Goal: Task Accomplishment & Management: Use online tool/utility

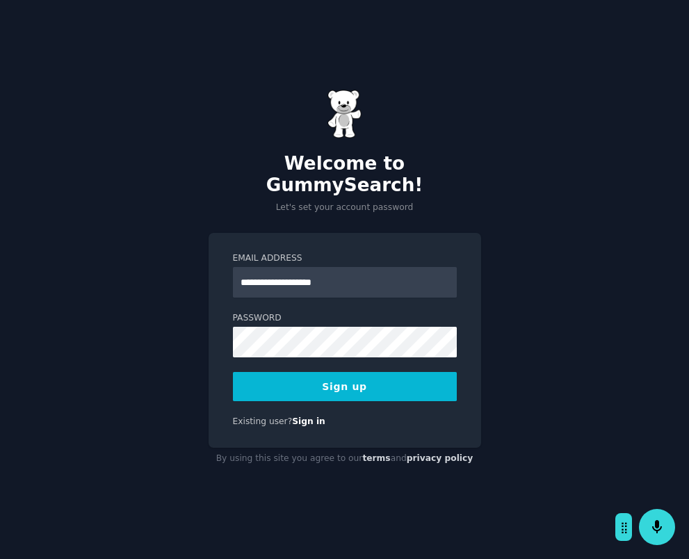
type input "**********"
click at [0, 559] on com-1password-button at bounding box center [0, 559] width 0 height 0
click at [598, 329] on div "**********" at bounding box center [344, 279] width 689 height 559
click at [200, 332] on div "**********" at bounding box center [344, 279] width 689 height 559
click at [495, 387] on div "**********" at bounding box center [344, 279] width 689 height 559
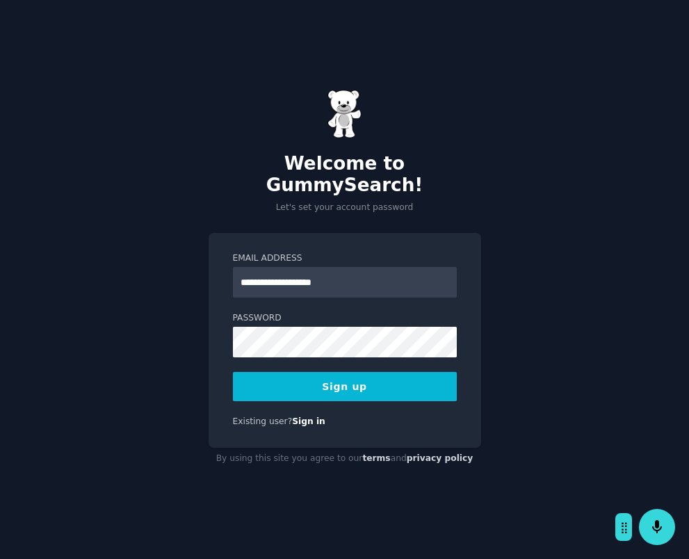
click at [428, 382] on button "Sign up" at bounding box center [345, 386] width 224 height 29
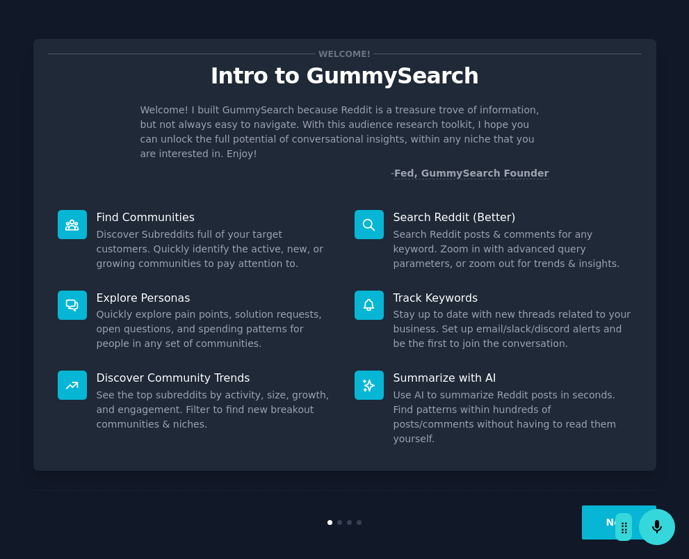
click at [595, 506] on button "Next" at bounding box center [619, 523] width 74 height 34
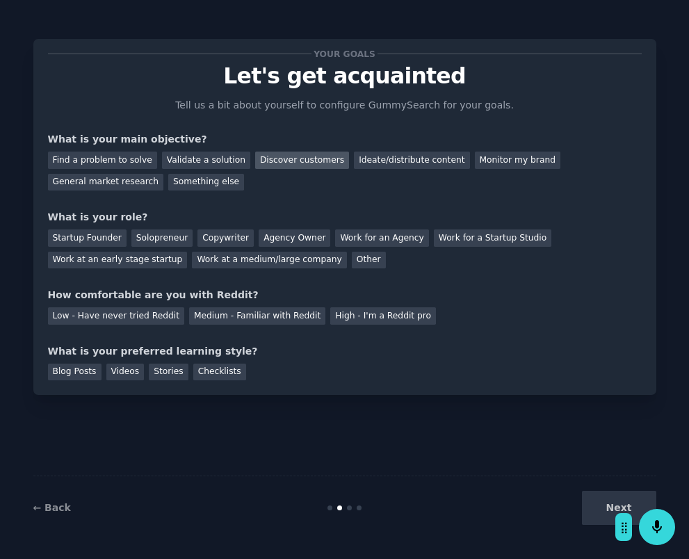
click at [259, 162] on div "Discover customers" at bounding box center [302, 160] width 94 height 17
click at [216, 162] on div "Validate a solution" at bounding box center [206, 160] width 88 height 17
click at [276, 165] on div "Discover customers" at bounding box center [302, 160] width 94 height 17
click at [102, 239] on div "Startup Founder" at bounding box center [87, 238] width 79 height 17
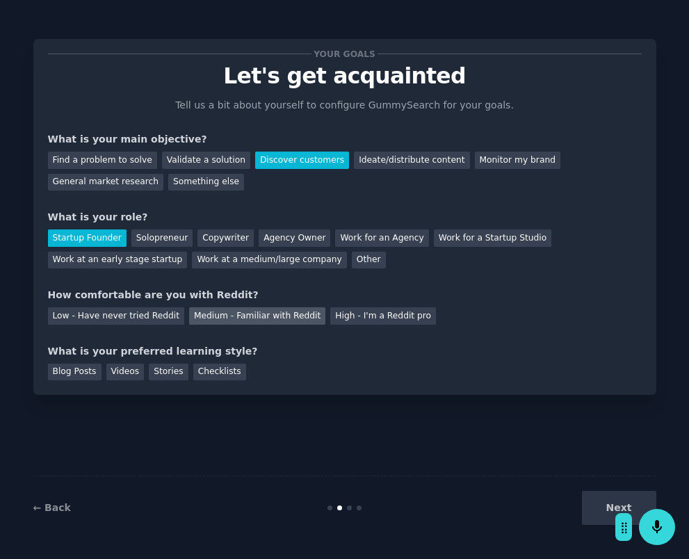
click at [209, 318] on div "Medium - Familiar with Reddit" at bounding box center [257, 315] width 136 height 17
click at [79, 373] on div "Blog Posts" at bounding box center [75, 372] width 54 height 17
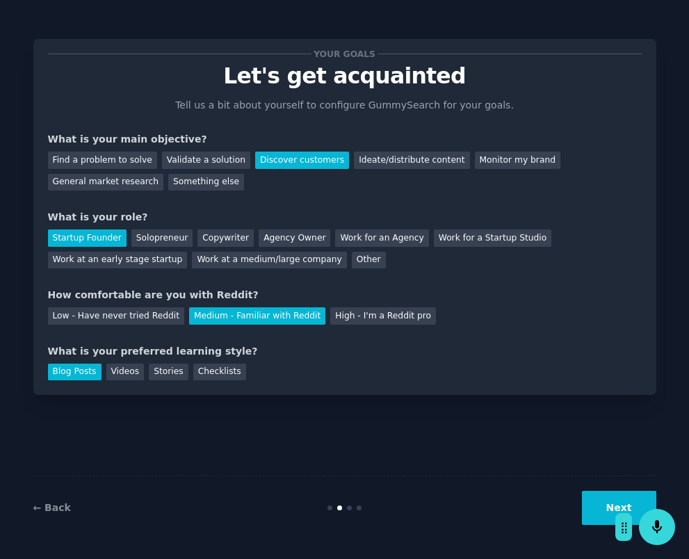
click at [597, 501] on button "Next" at bounding box center [619, 508] width 74 height 34
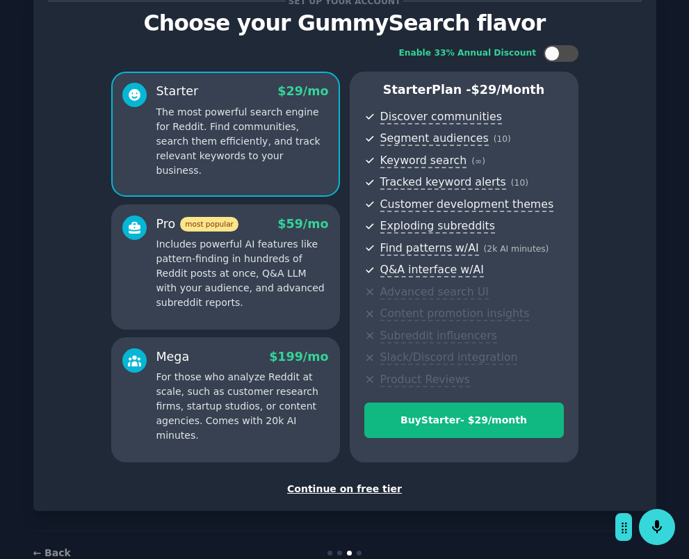
scroll to position [72, 0]
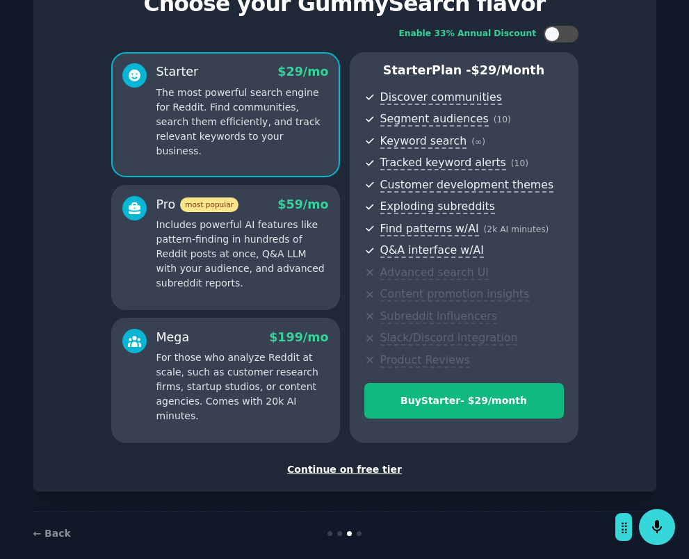
click at [370, 463] on div "Continue on free tier" at bounding box center [345, 470] width 594 height 15
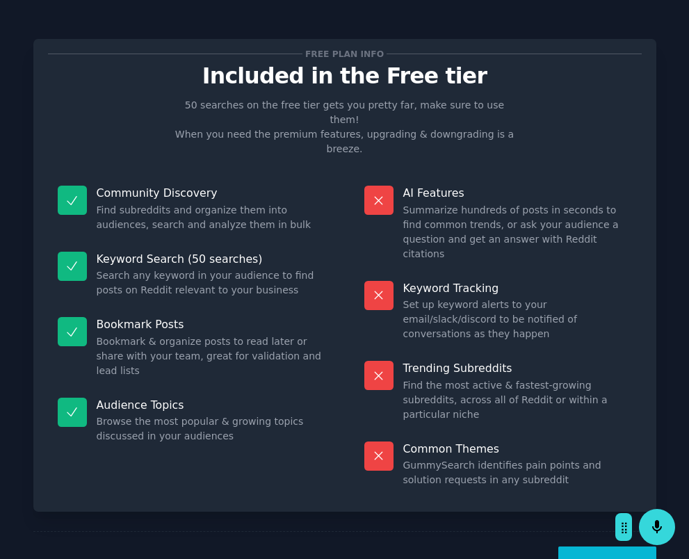
click at [590, 547] on button "Let's Go!" at bounding box center [607, 564] width 97 height 34
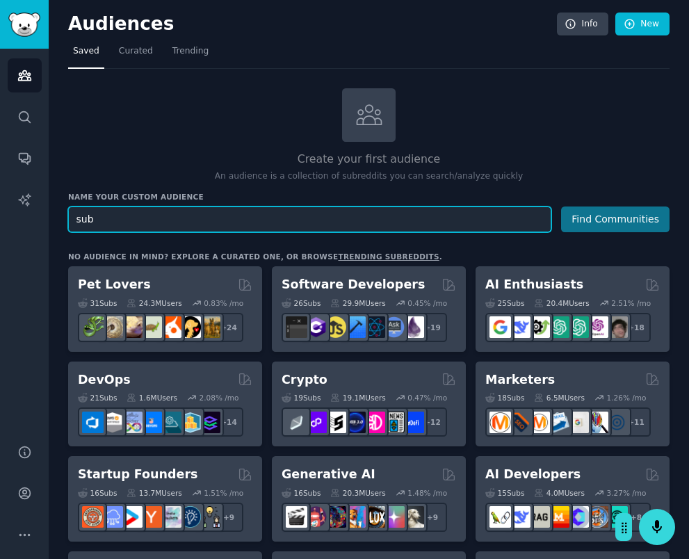
type input "sub"
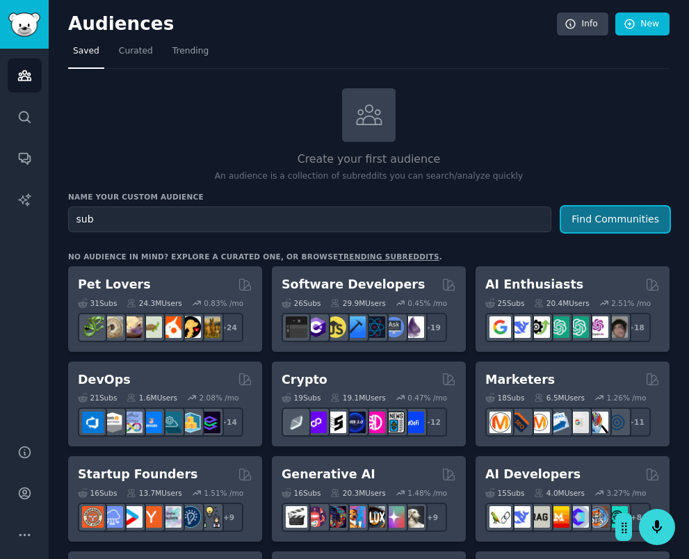
click at [616, 220] on button "Find Communities" at bounding box center [615, 220] width 109 height 26
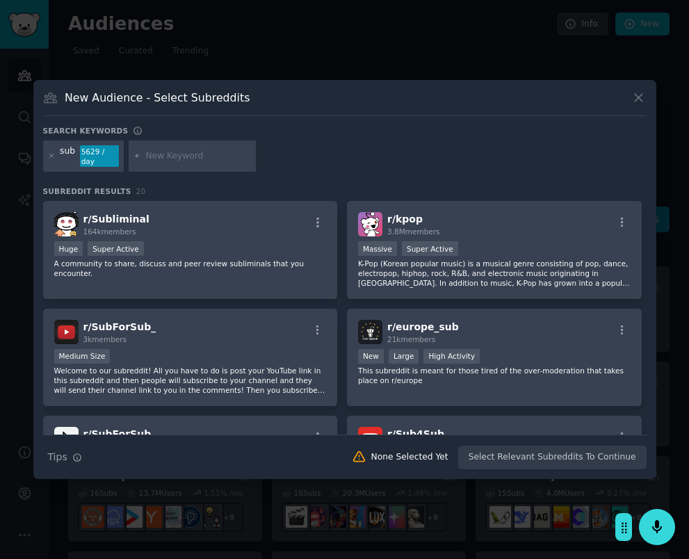
click at [636, 98] on icon at bounding box center [639, 97] width 15 height 15
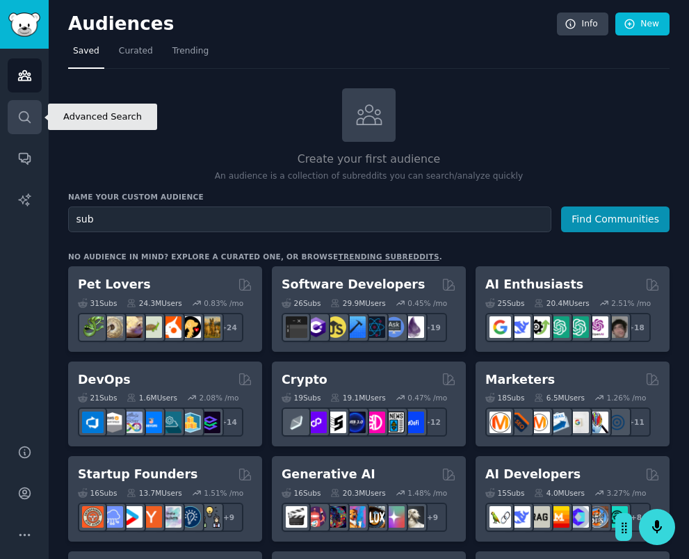
click at [26, 115] on icon "Sidebar" at bounding box center [24, 117] width 15 height 15
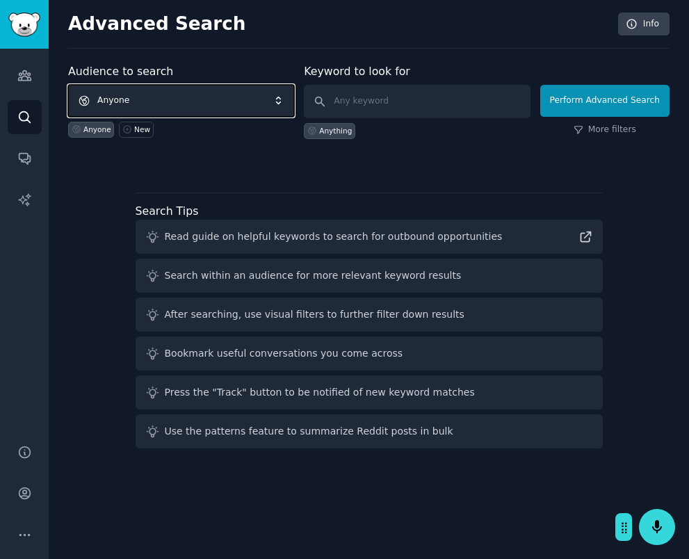
click at [212, 101] on span "Anyone" at bounding box center [181, 101] width 226 height 32
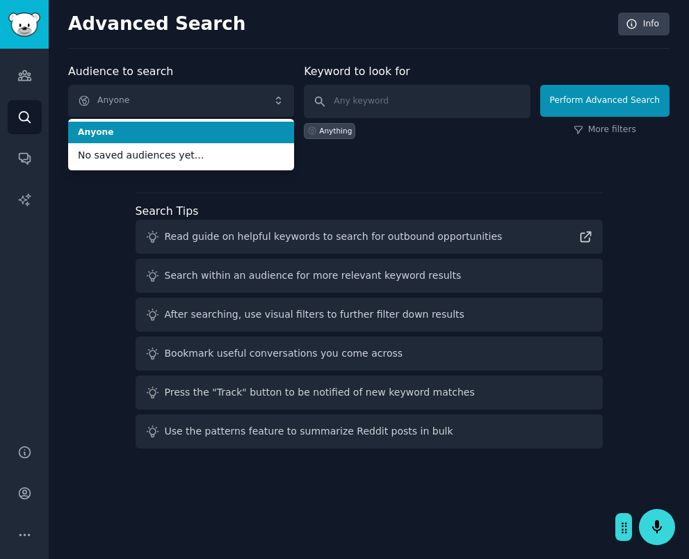
click at [246, 56] on div "Advanced Search Info Audience to search Anyone Anyone No saved audiences yet...…" at bounding box center [369, 279] width 641 height 559
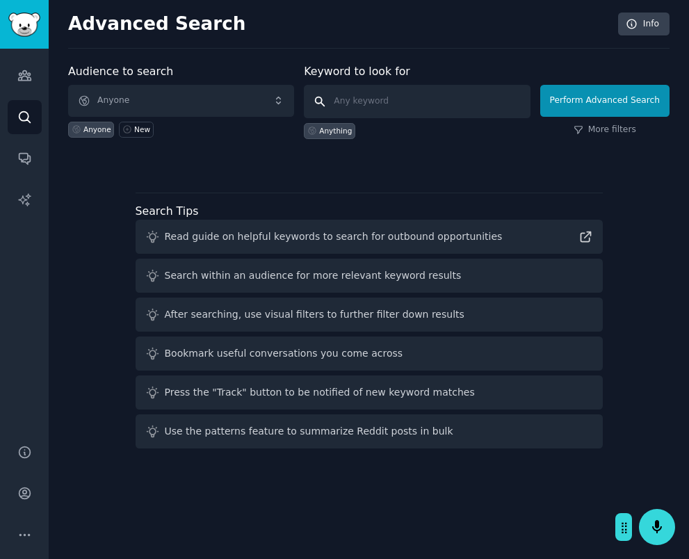
click at [362, 97] on input "text" at bounding box center [417, 101] width 226 height 33
paste input "site:[DOMAIN_NAME] "I hate" + [industry]"
drag, startPoint x: 399, startPoint y: 99, endPoint x: 310, endPoint y: 106, distance: 89.3
click at [310, 106] on input "site:[DOMAIN_NAME] "I hate" + [industry]" at bounding box center [417, 101] width 226 height 33
drag, startPoint x: 424, startPoint y: 103, endPoint x: 321, endPoint y: 103, distance: 103.6
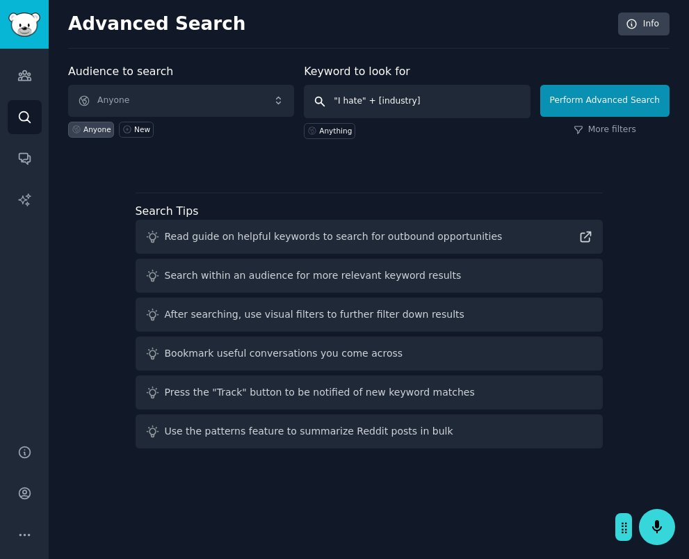
click at [321, 103] on input ""I hate" + [industry]" at bounding box center [417, 101] width 226 height 33
type input "subscriptions"
click at [472, 193] on div "Search Tips Read guide on helpful keywords to search for outbound opportunities…" at bounding box center [369, 321] width 467 height 257
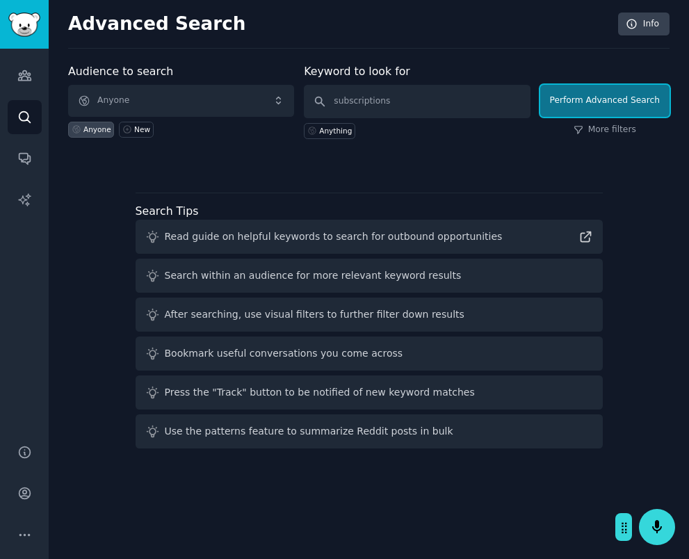
click at [581, 105] on button "Perform Advanced Search" at bounding box center [604, 101] width 129 height 32
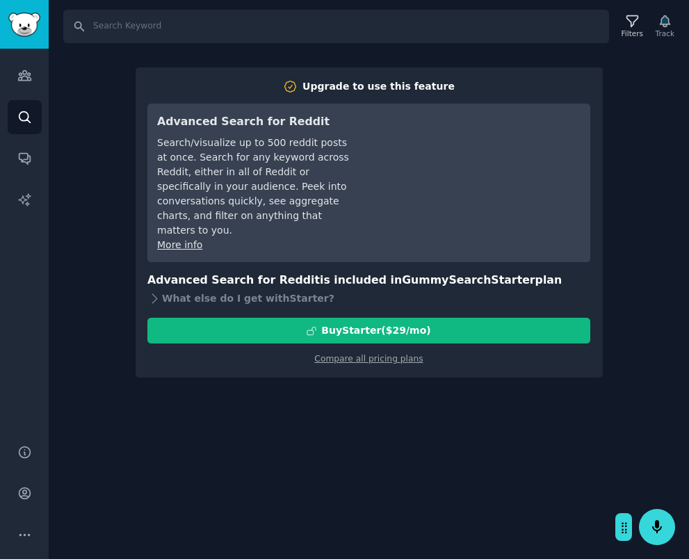
click at [654, 146] on div "Search Filters Track Upgrade to use this feature Advanced Search for Reddit Sea…" at bounding box center [369, 279] width 641 height 559
click at [216, 289] on div "What else do I get with Starter ?" at bounding box center [368, 298] width 443 height 19
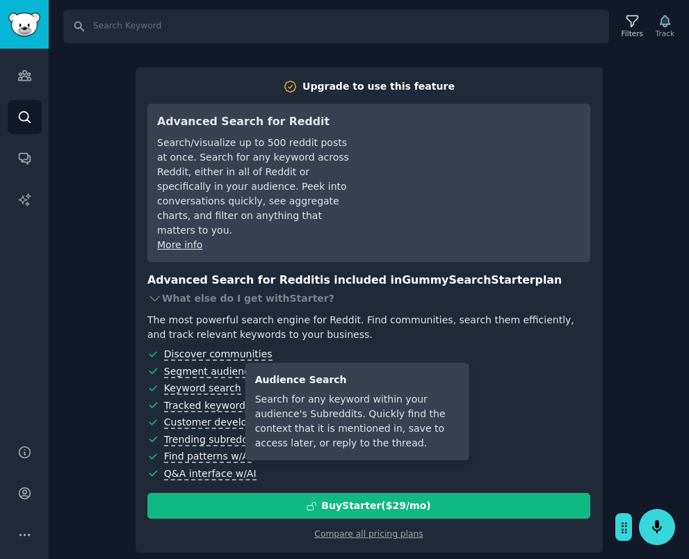
click at [185, 383] on span "Keyword search" at bounding box center [202, 389] width 77 height 13
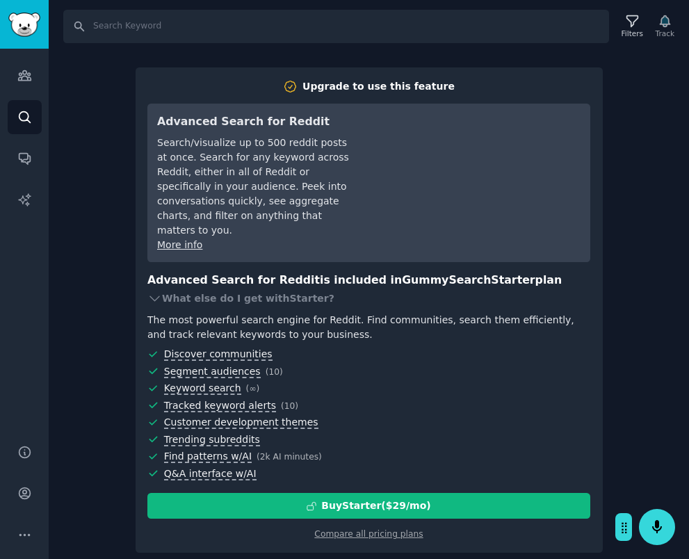
click at [111, 140] on div "Search Filters Track Upgrade to use this feature Advanced Search for Reddit Sea…" at bounding box center [369, 279] width 641 height 559
click at [23, 120] on icon "Sidebar" at bounding box center [24, 116] width 11 height 11
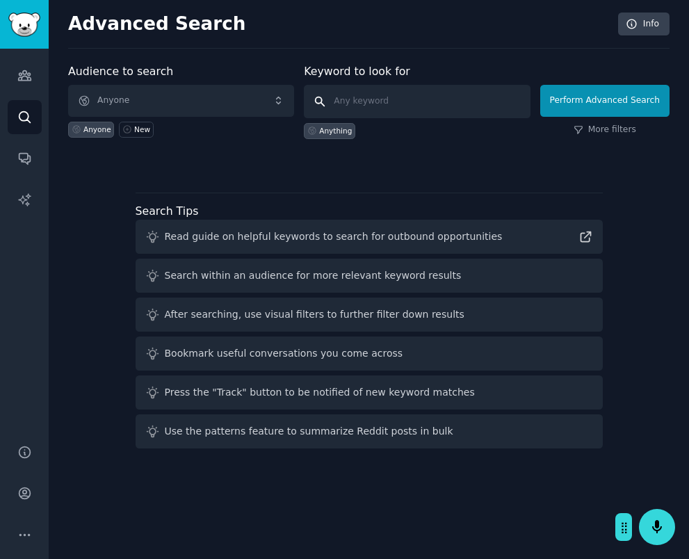
click at [415, 100] on input "text" at bounding box center [417, 101] width 226 height 33
type input "sub"
